Goal: Find specific page/section: Find specific page/section

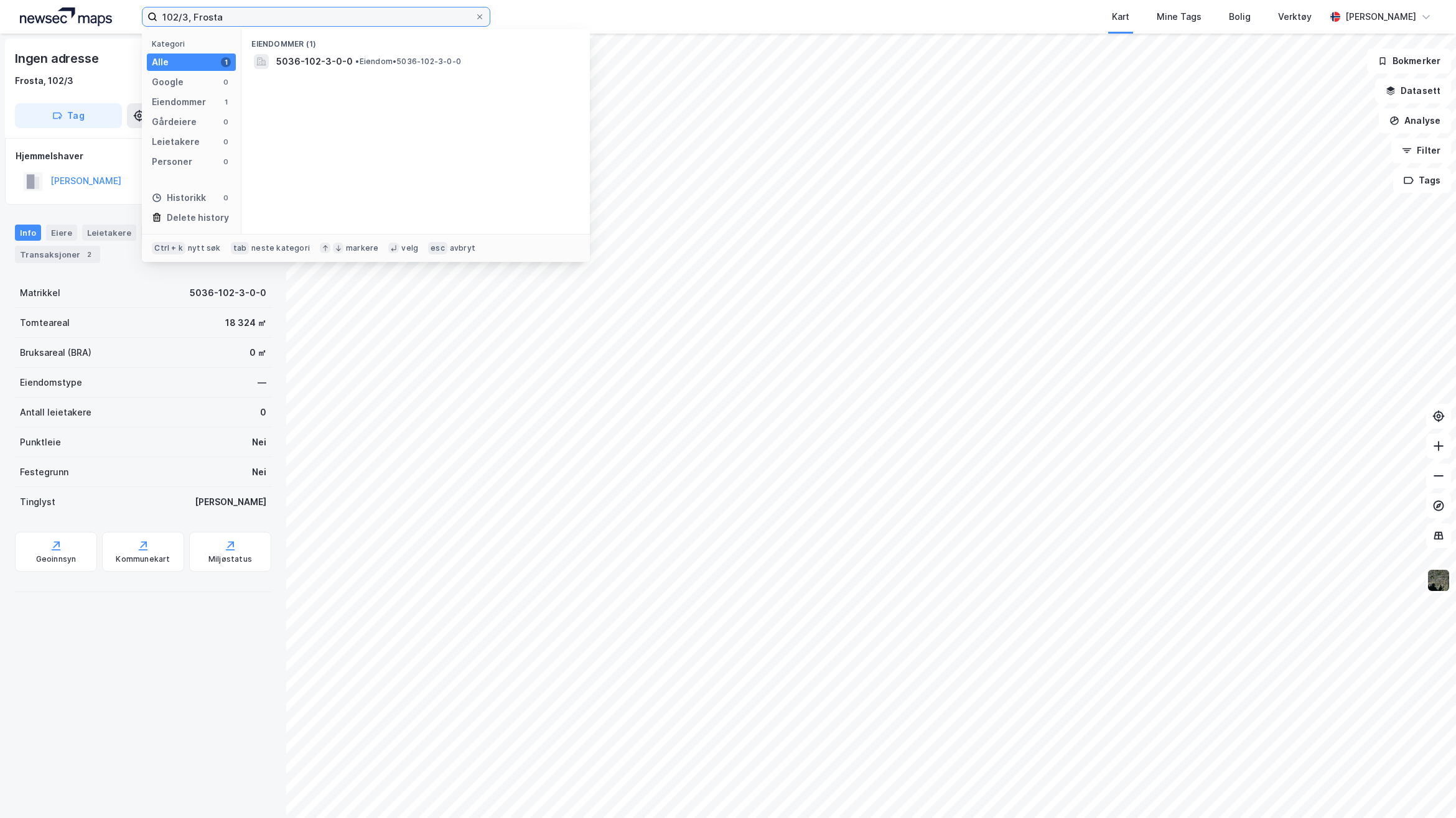
drag, startPoint x: 380, startPoint y: 14, endPoint x: 134, endPoint y: 13, distance: 246.0
click at [134, 13] on div "102/3, Frosta Kategori Alle 1 Google 0 Eiendommer 1 Gårdeiere 0 Leietakere 0 Pe…" at bounding box center [728, 17] width 1456 height 34
type input "Solbakkestien 12"
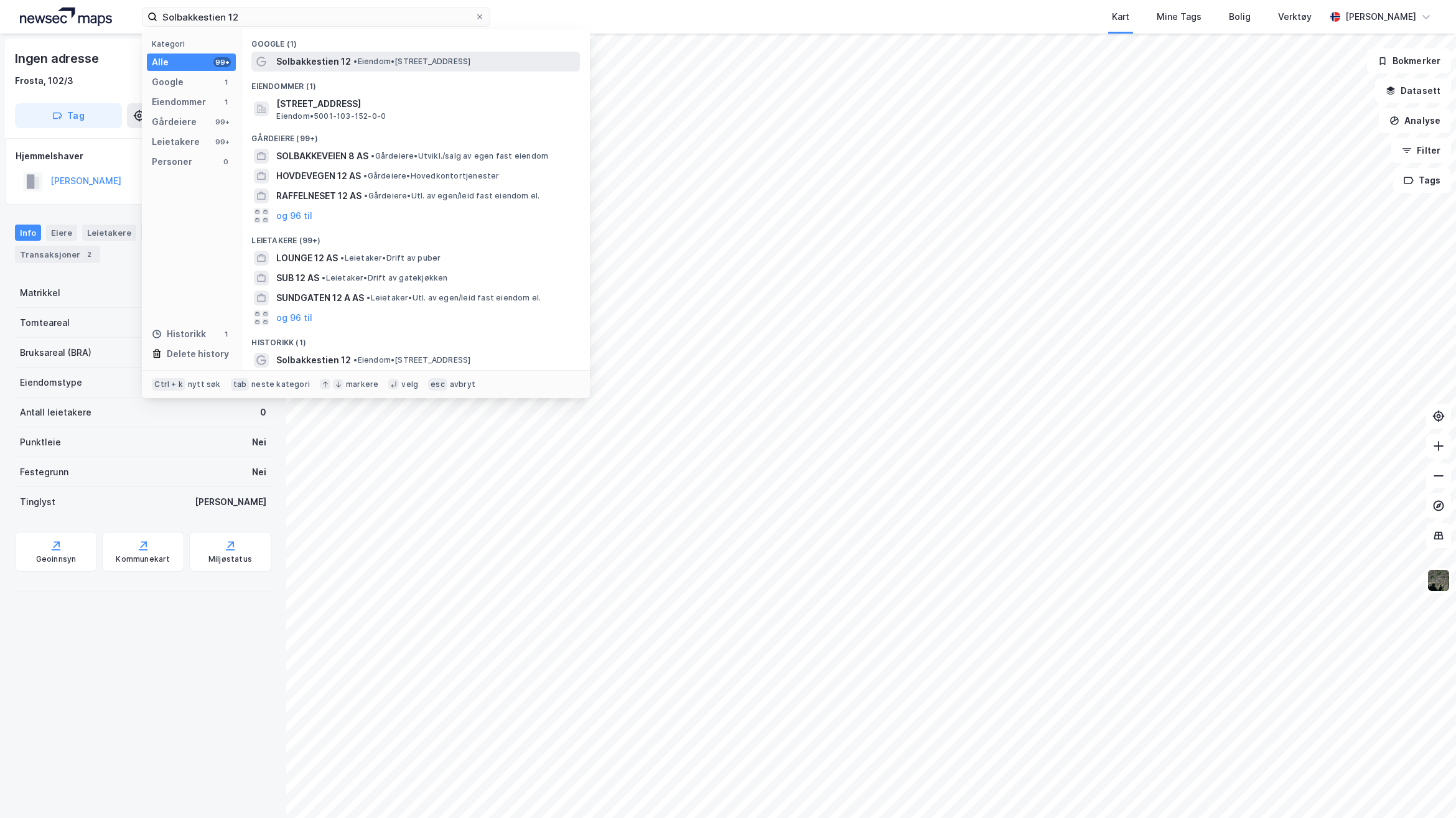
click at [345, 54] on span "Solbakkestien 12" at bounding box center [313, 61] width 74 height 15
